Goal: Connect with others: Establish contact or relationships with other users

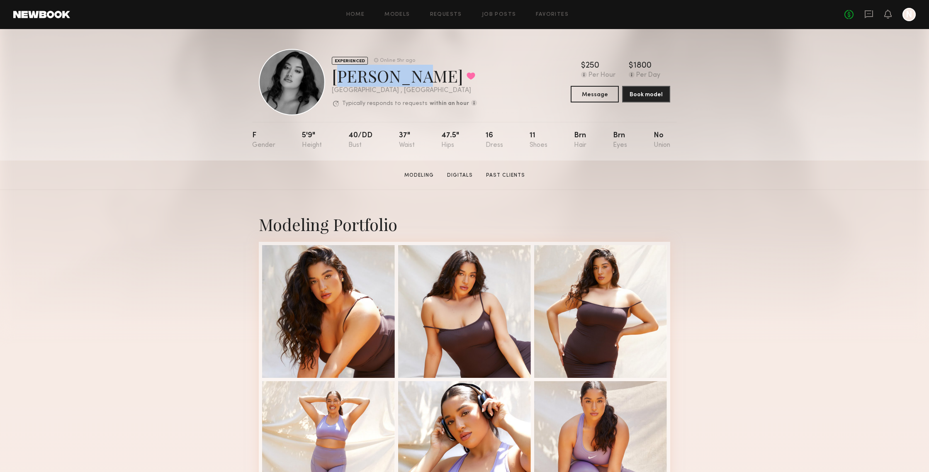
drag, startPoint x: 331, startPoint y: 79, endPoint x: 395, endPoint y: 79, distance: 63.4
click at [395, 79] on div "EXPERIENCED Online 5hr ago Nicole S. Favorited Los Angeles , CA Typically respo…" at bounding box center [368, 82] width 218 height 66
copy div "Nicole S."
click at [707, 100] on div "EXPERIENCED Online 5hr ago Nicole S. Favorited Los Angeles , CA Typically respo…" at bounding box center [464, 94] width 929 height 131
click at [600, 98] on button "Message" at bounding box center [594, 93] width 48 height 17
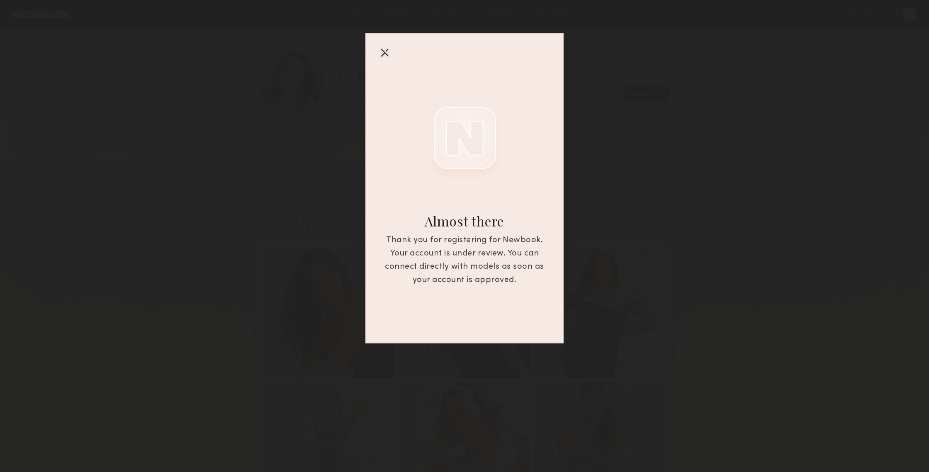
click at [699, 118] on div "Almost there Thank you for registering for Newbook. Your account is under revie…" at bounding box center [464, 171] width 929 height 343
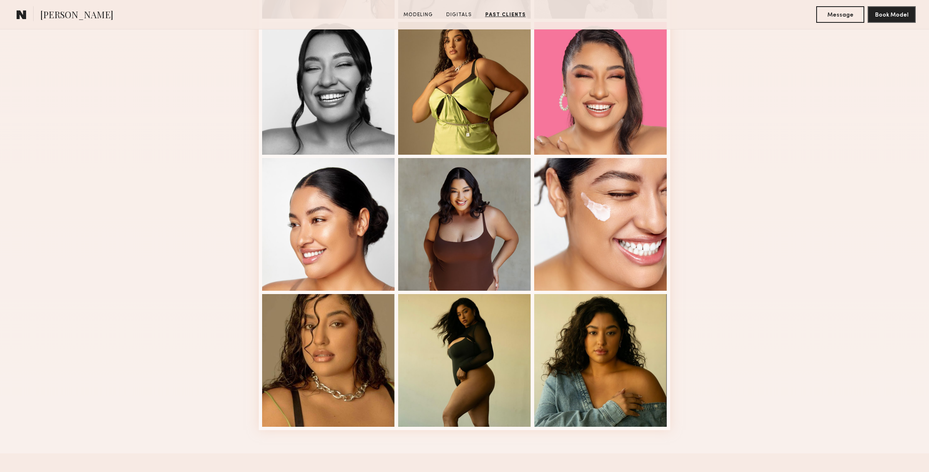
scroll to position [900, 0]
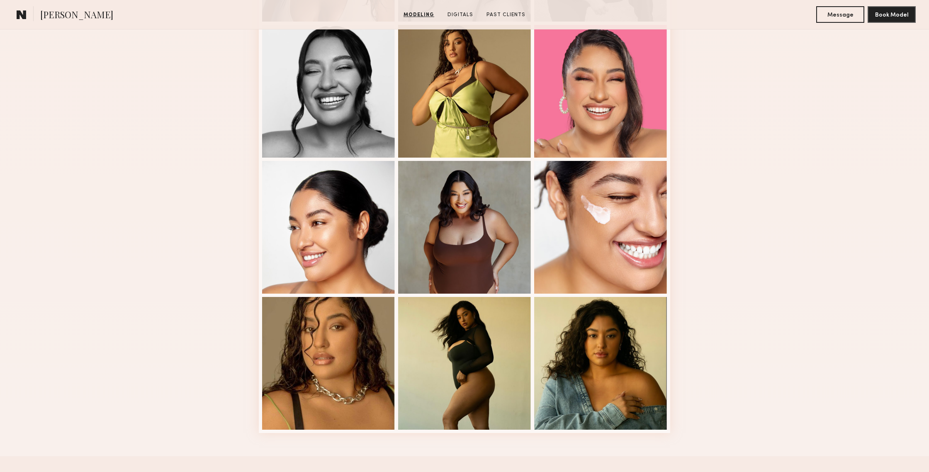
click at [462, 11] on section "Modeling Digitals Past Clients" at bounding box center [464, 14] width 129 height 8
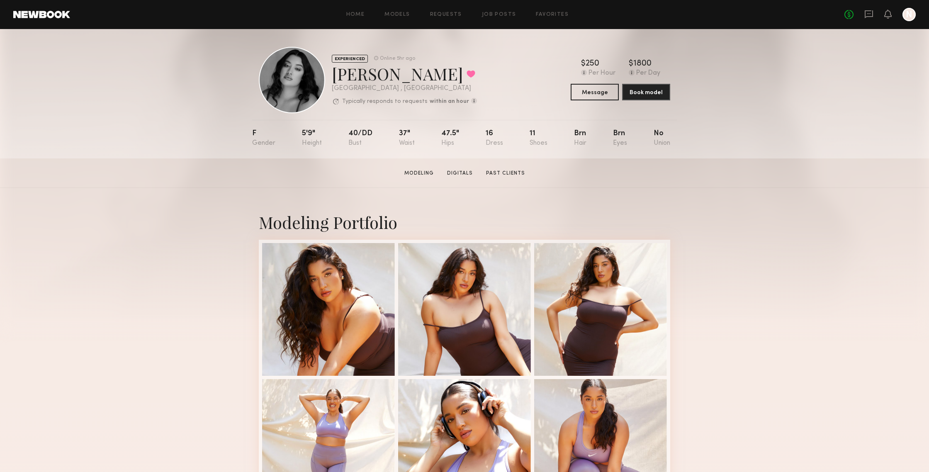
scroll to position [0, 0]
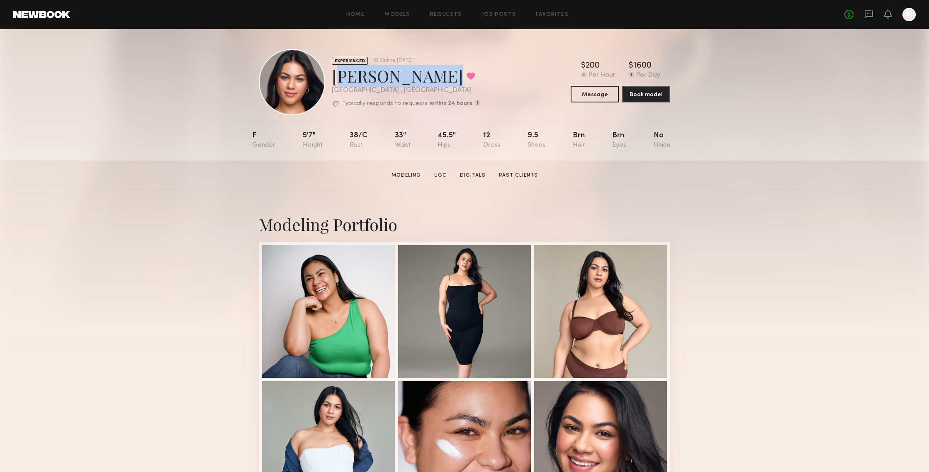
drag, startPoint x: 334, startPoint y: 78, endPoint x: 429, endPoint y: 86, distance: 96.1
click at [429, 86] on div "Francesca L. Favorited" at bounding box center [406, 76] width 148 height 22
copy div "[PERSON_NAME]"
